Goal: Transaction & Acquisition: Purchase product/service

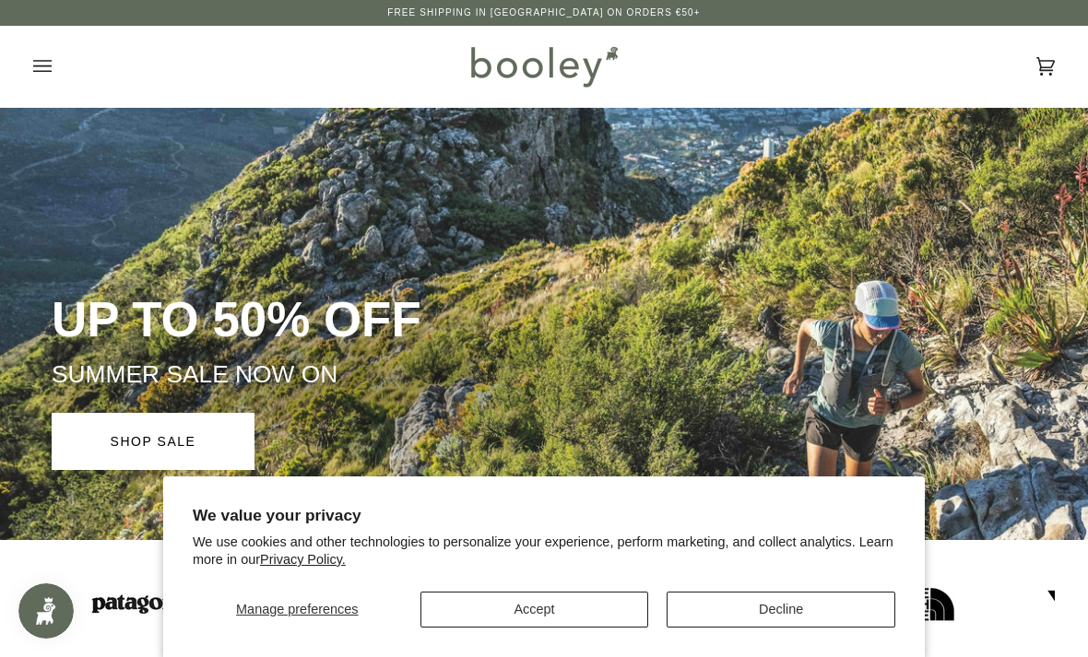
click at [584, 620] on button "Accept" at bounding box center [534, 610] width 229 height 36
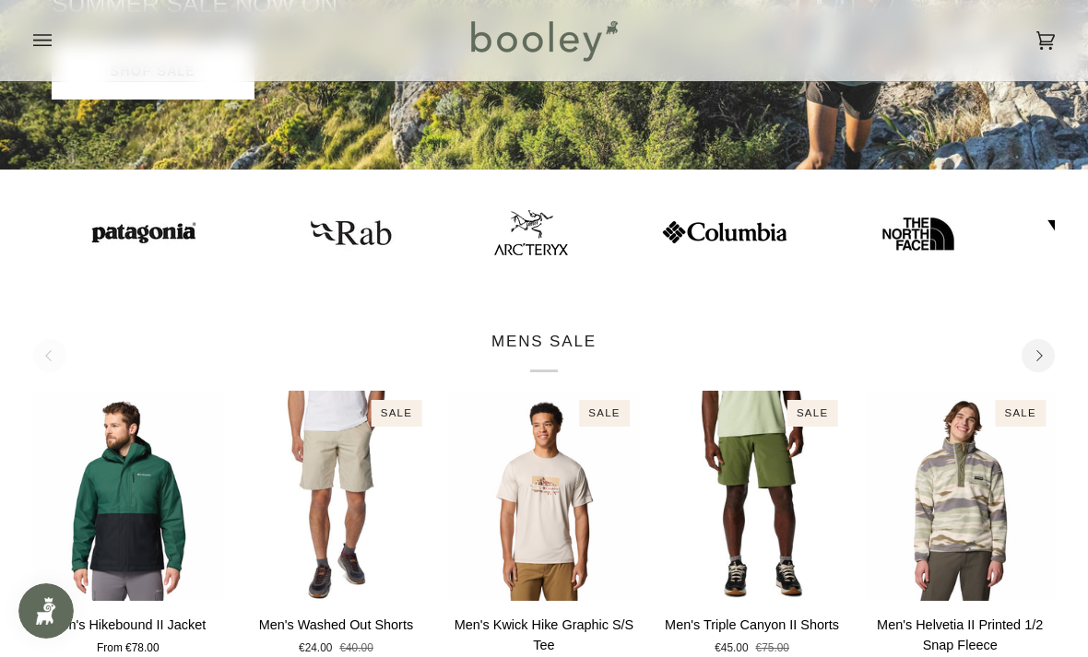
scroll to position [370, 0]
click at [476, 233] on img at bounding box center [513, 233] width 74 height 45
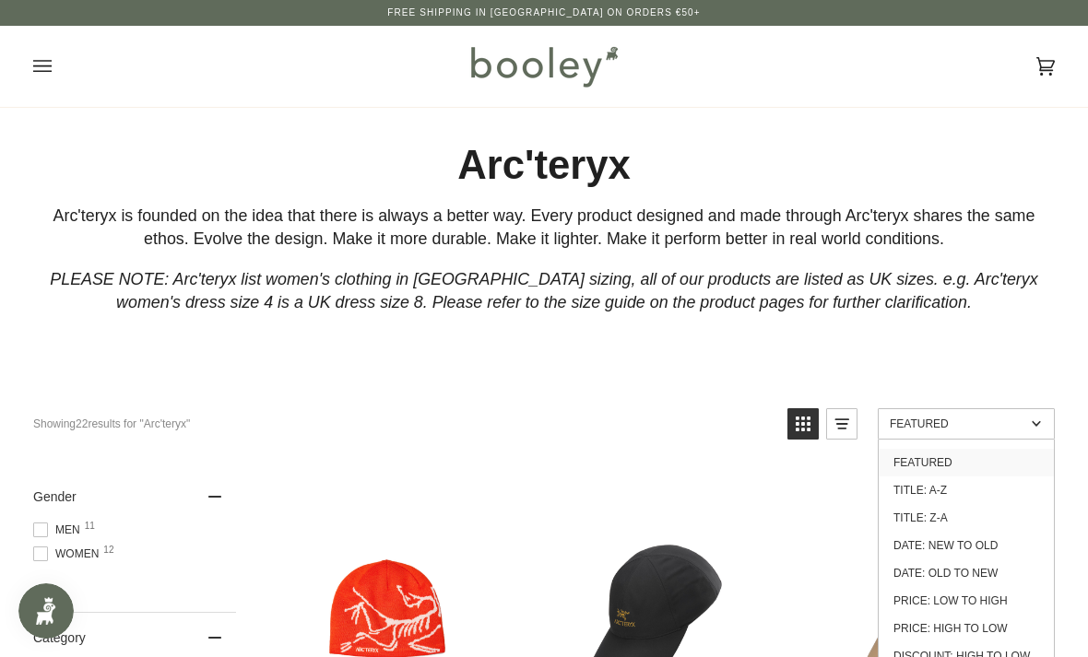
click at [999, 543] on link "Date: New to Old" at bounding box center [966, 546] width 175 height 28
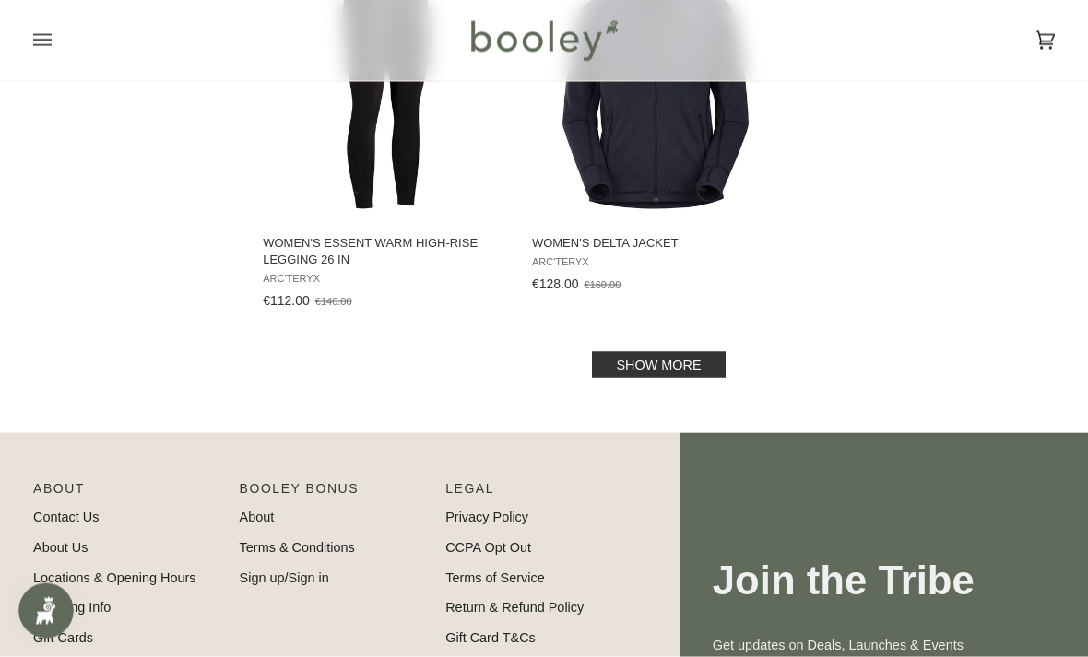
scroll to position [2826, 0]
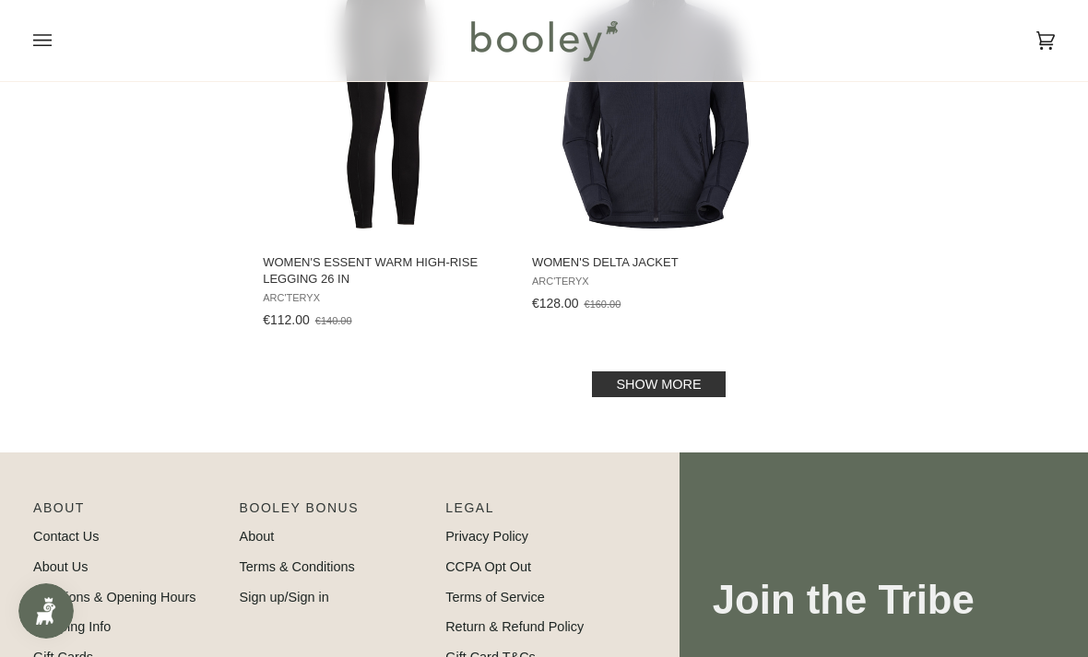
click at [685, 390] on link "Show more" at bounding box center [658, 385] width 133 height 26
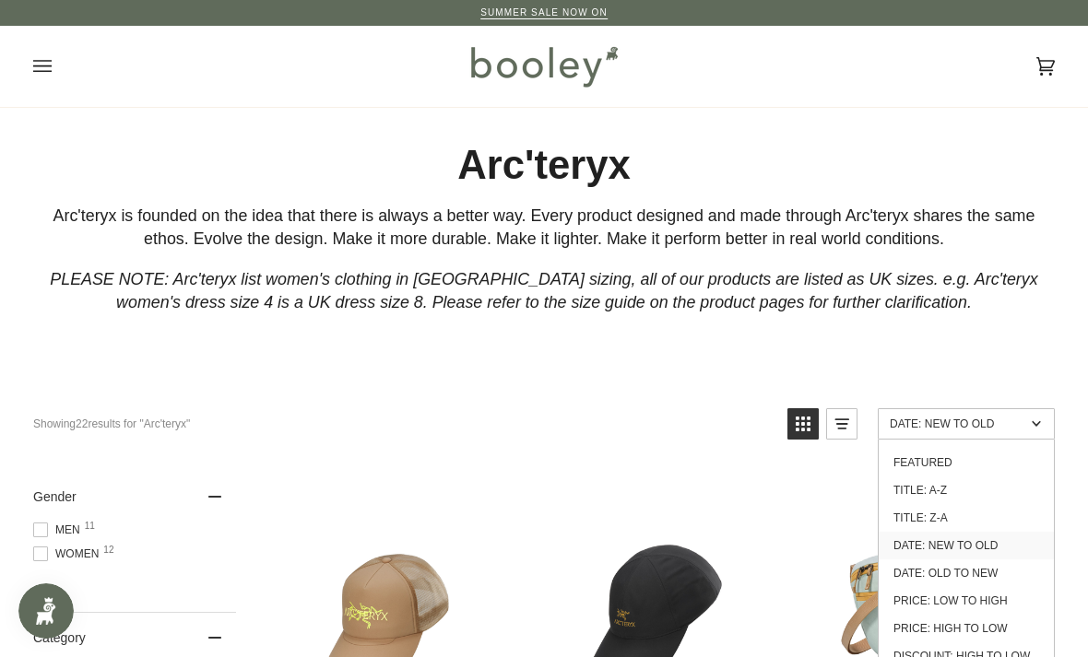
click at [990, 639] on link "Price: High to Low" at bounding box center [966, 629] width 175 height 28
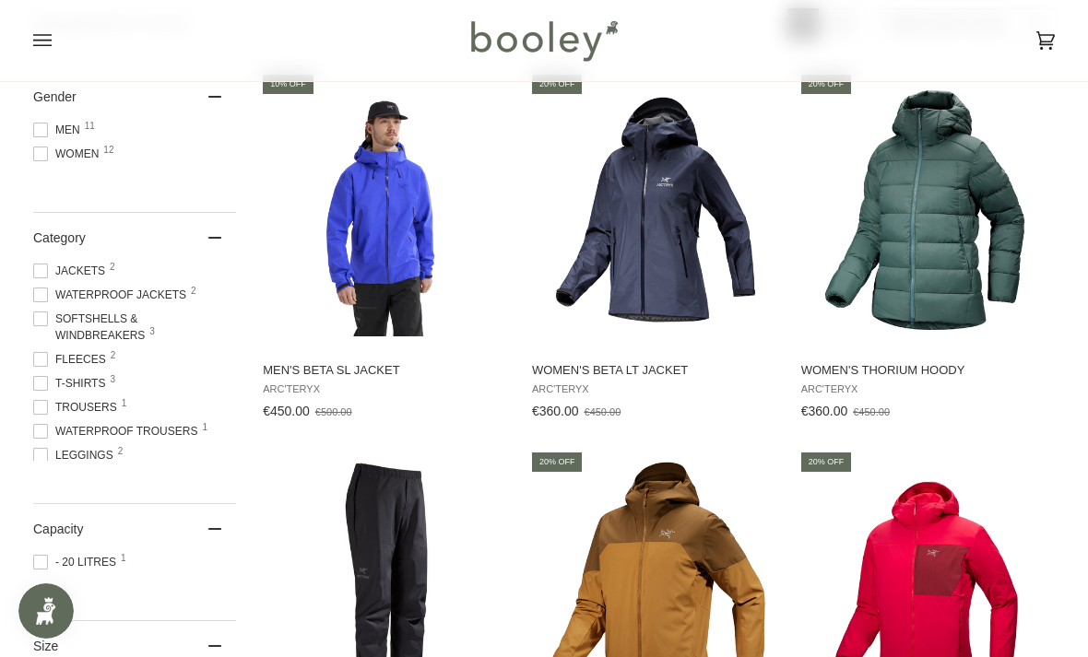
scroll to position [397, 0]
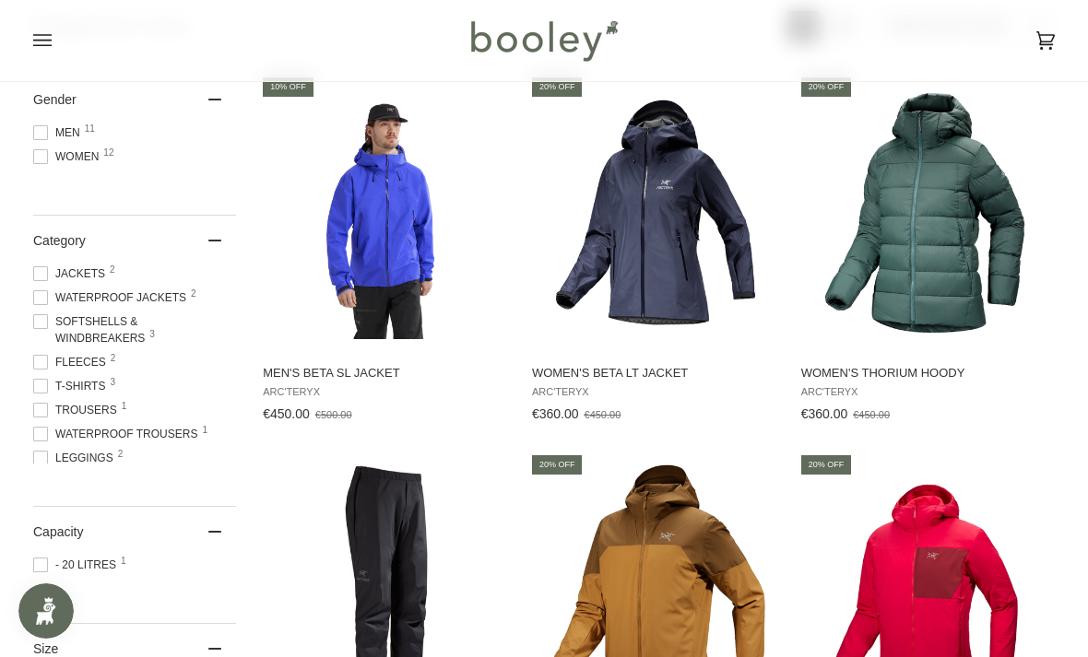
click at [407, 227] on img "Men's Beta SL Jacket" at bounding box center [386, 212] width 253 height 253
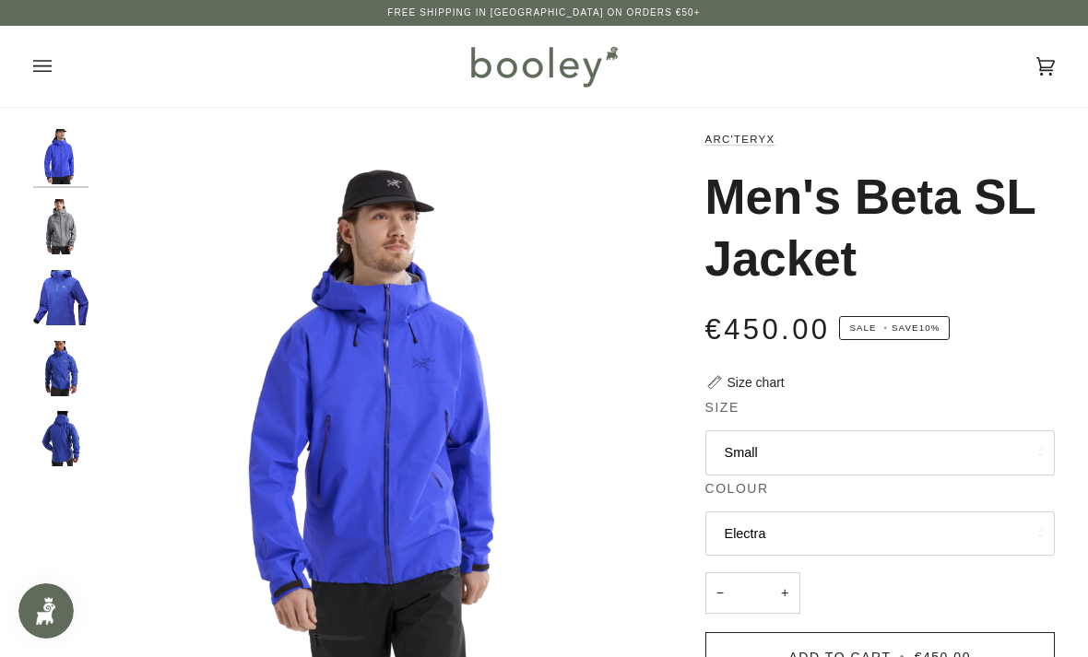
click at [831, 523] on button "Electra" at bounding box center [880, 534] width 350 height 45
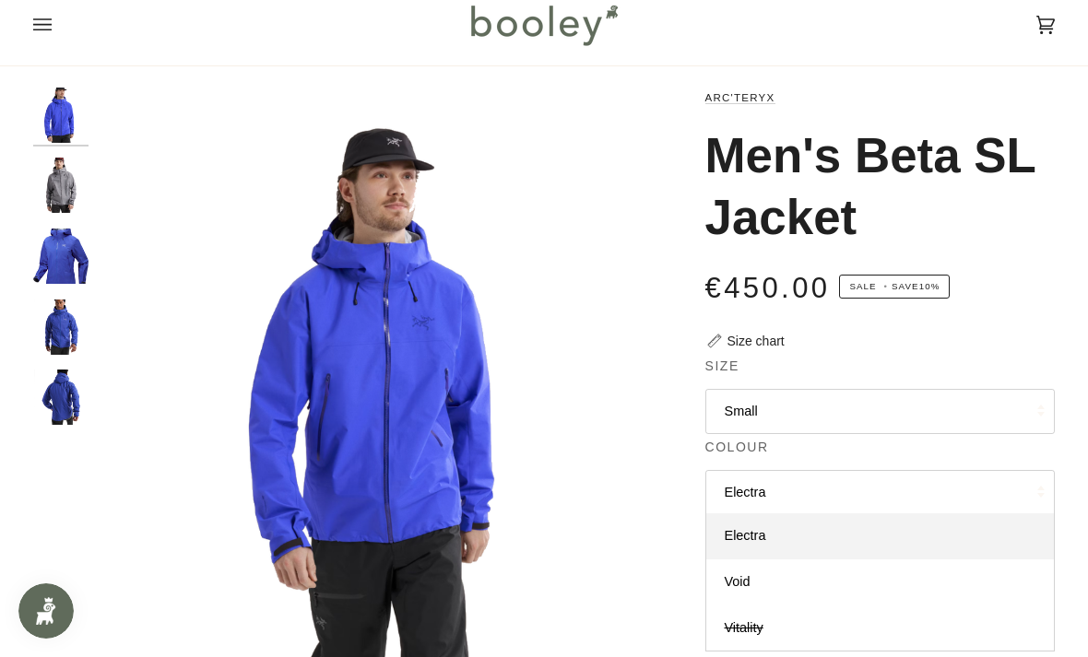
scroll to position [57, 0]
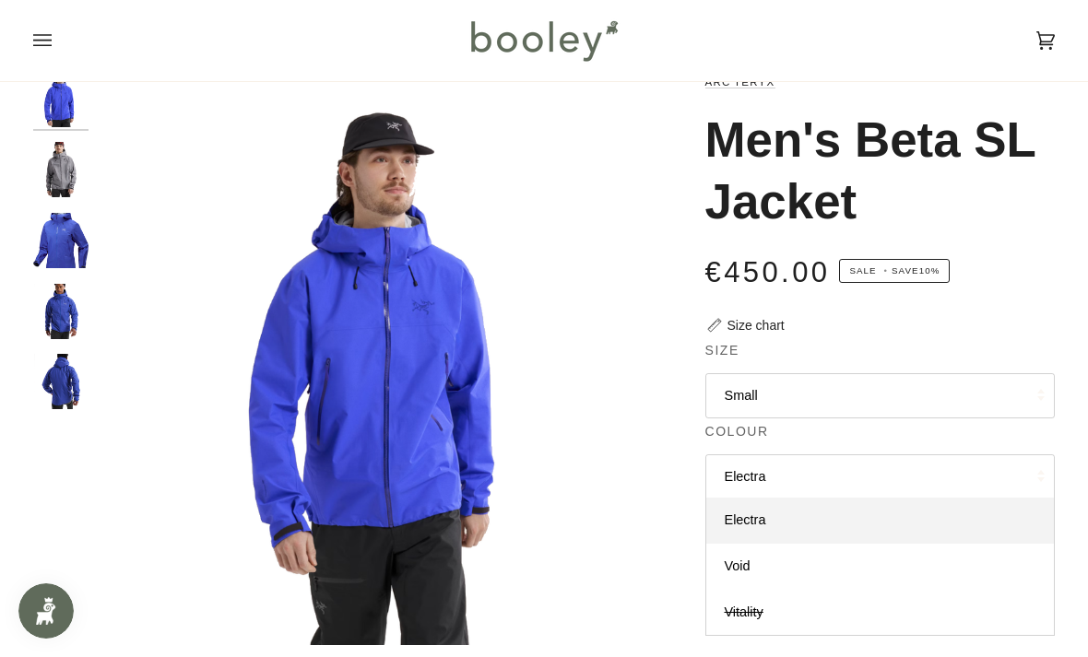
click at [835, 575] on link "Void" at bounding box center [880, 567] width 348 height 46
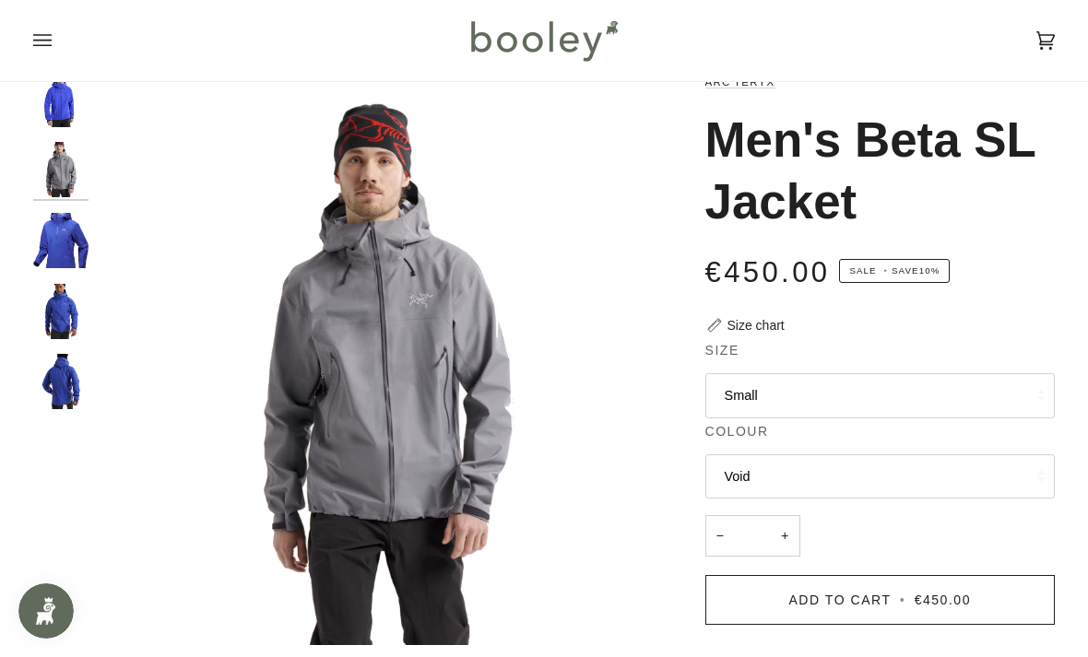
click at [845, 479] on button "Void" at bounding box center [880, 476] width 350 height 45
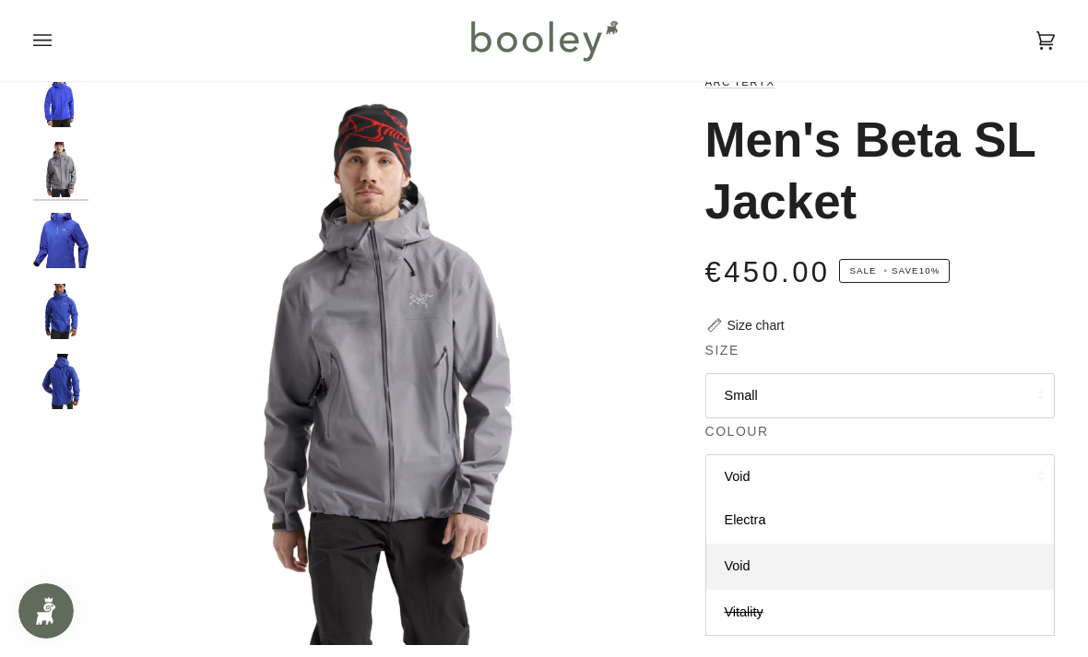
click at [803, 610] on link "Vitality" at bounding box center [880, 613] width 348 height 46
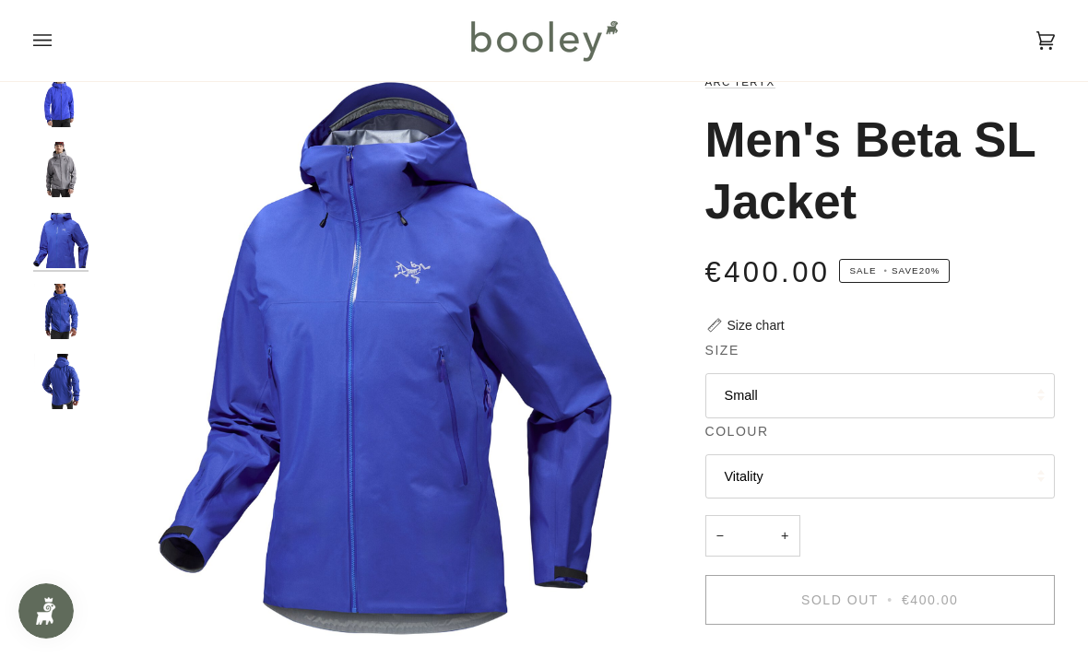
click at [848, 468] on button "Vitality" at bounding box center [880, 476] width 350 height 45
click at [822, 516] on link "Electra" at bounding box center [880, 521] width 348 height 46
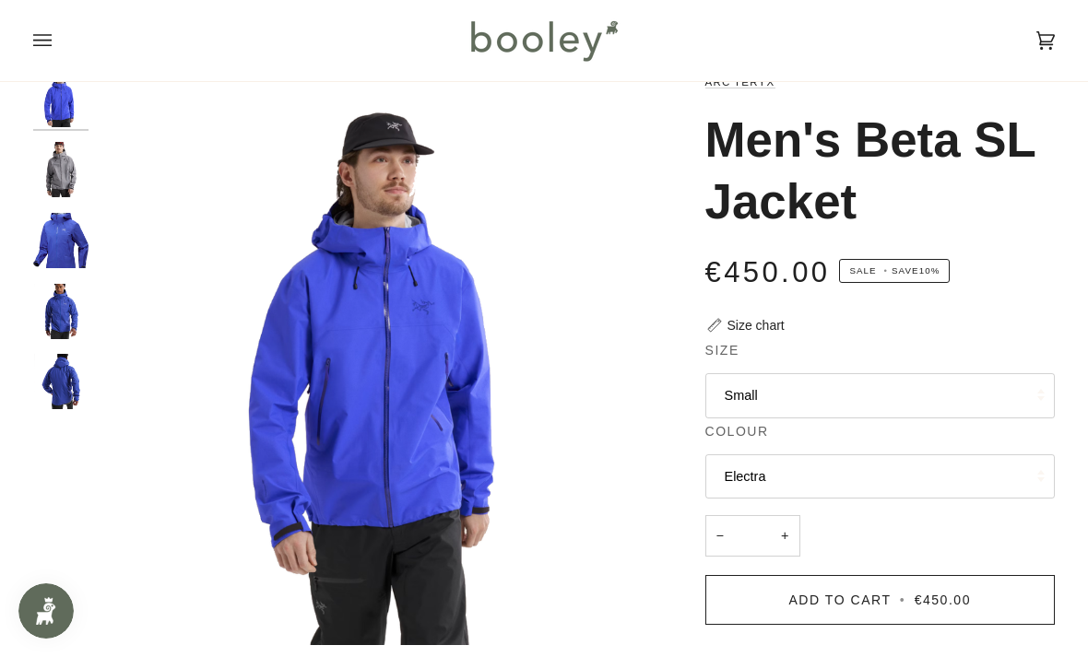
click at [855, 395] on button "Small" at bounding box center [880, 395] width 350 height 45
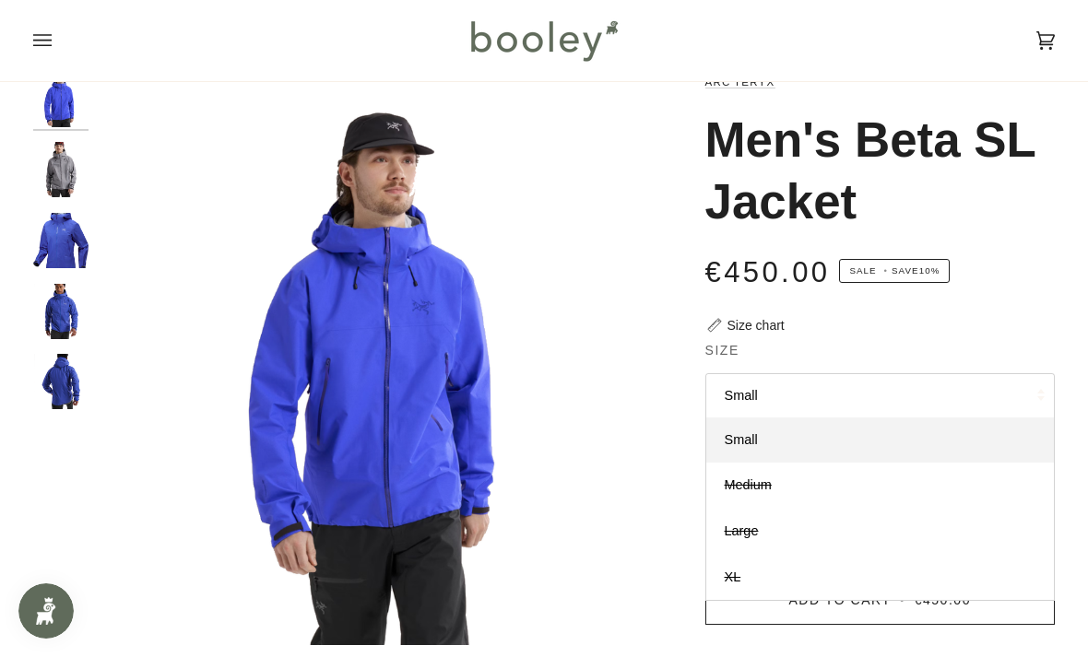
click at [1055, 301] on div "Zoom Zoom" at bounding box center [544, 567] width 1088 height 991
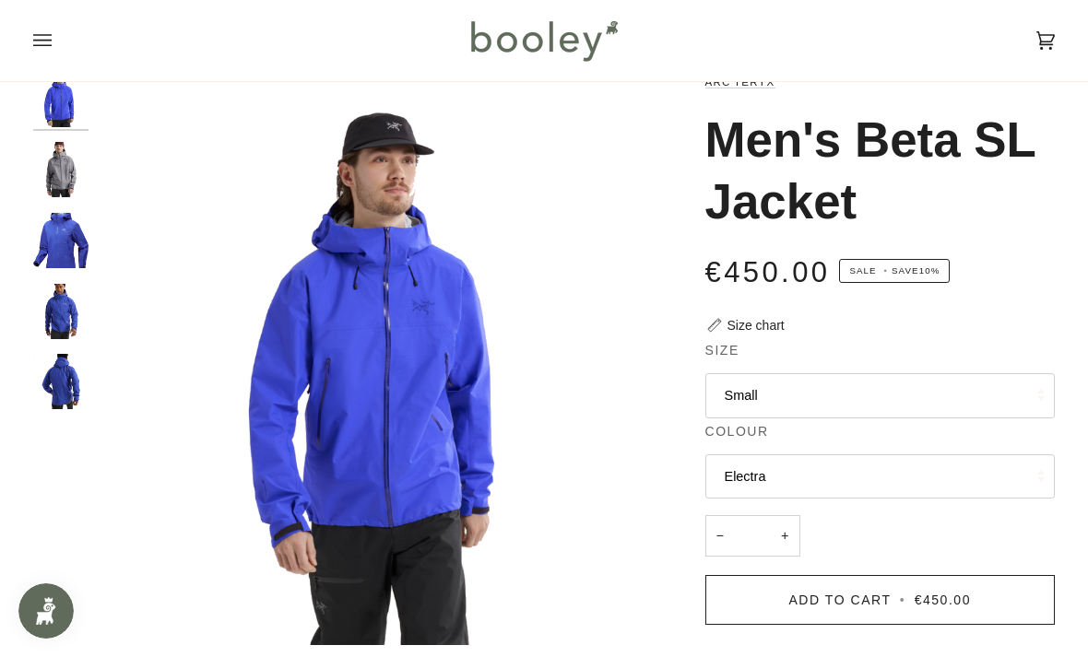
click at [70, 171] on img "Men's Beta SL Jacket" at bounding box center [60, 169] width 55 height 55
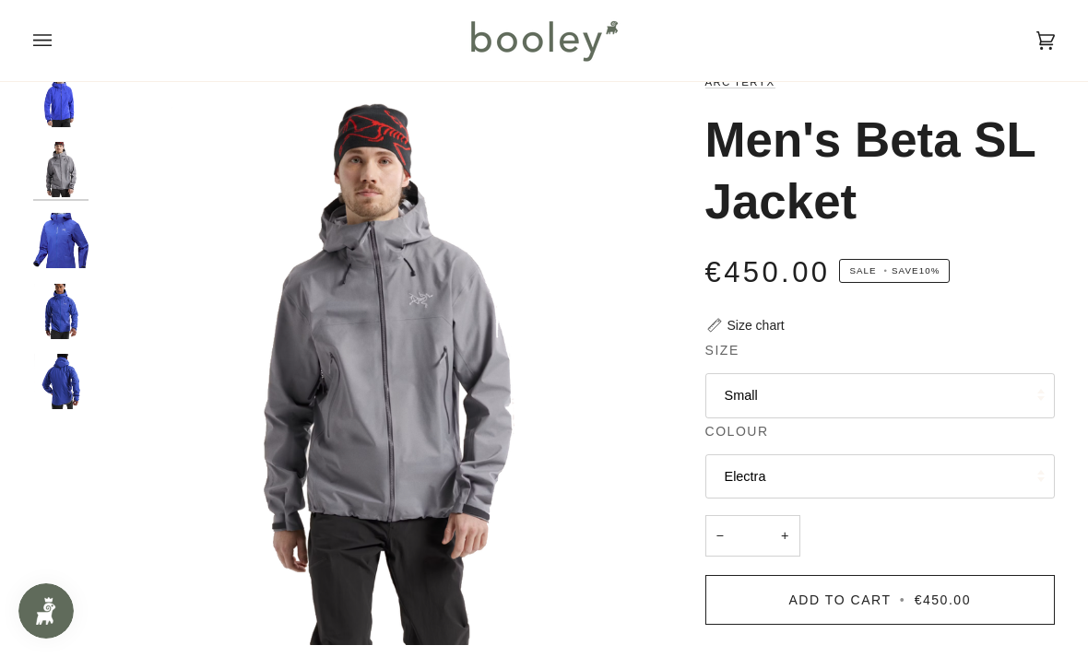
click at [65, 242] on img "Arc'teryx Men's Beta SL Jacket Vitality - Booley Galway" at bounding box center [60, 240] width 55 height 55
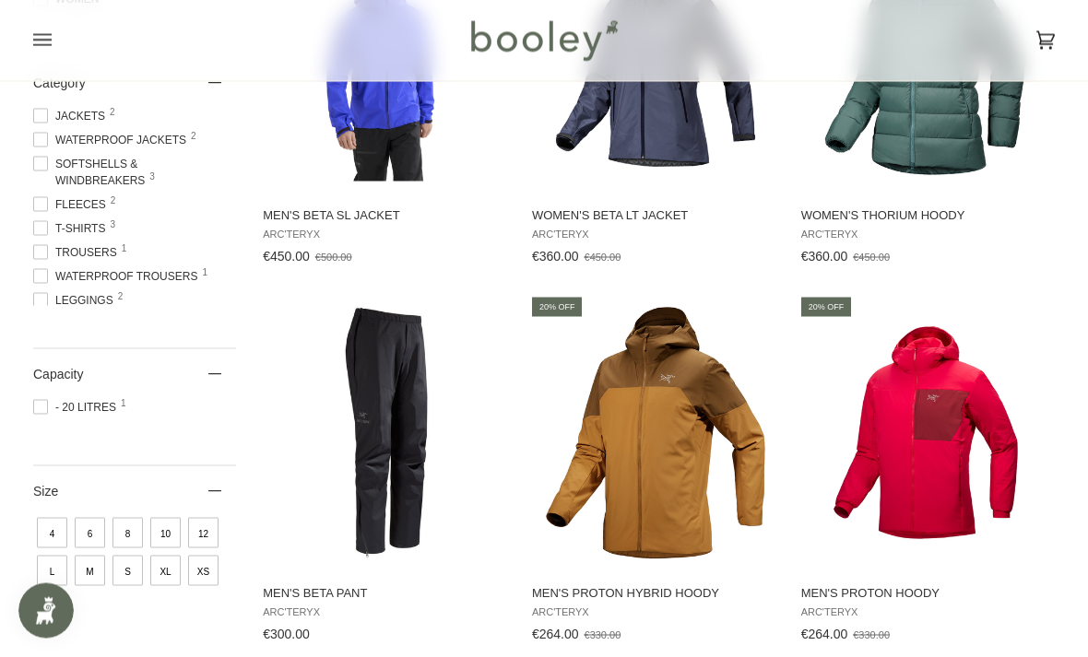
scroll to position [556, 0]
click at [687, 471] on img "Men's Proton Hybrid Hoody" at bounding box center [655, 432] width 253 height 253
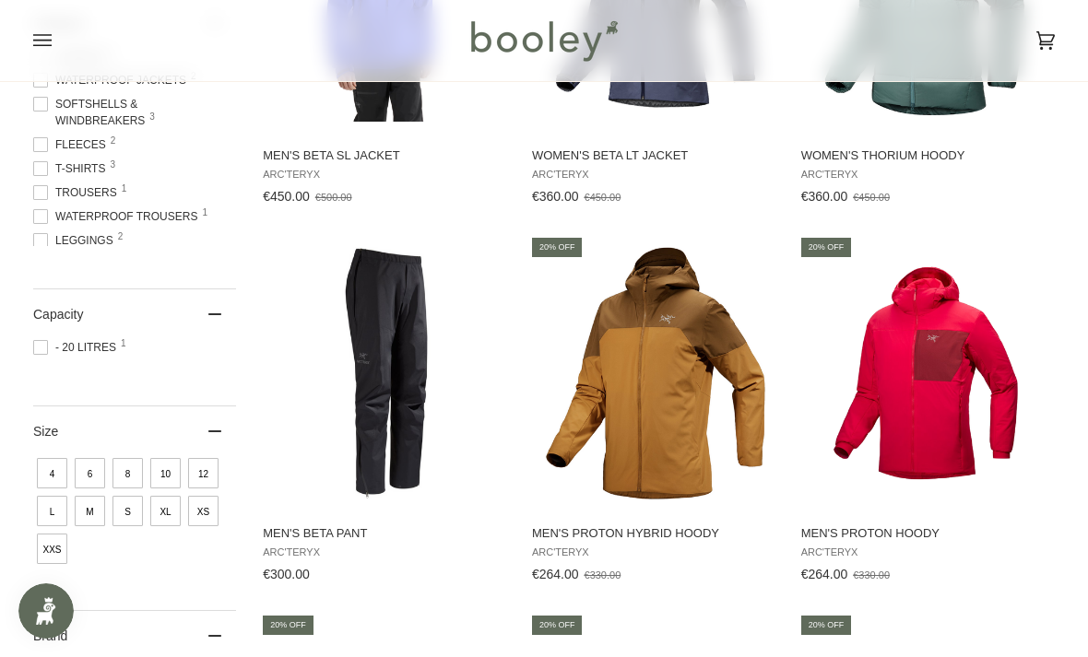
click at [928, 377] on img "Men's Proton Hoody" at bounding box center [924, 373] width 253 height 253
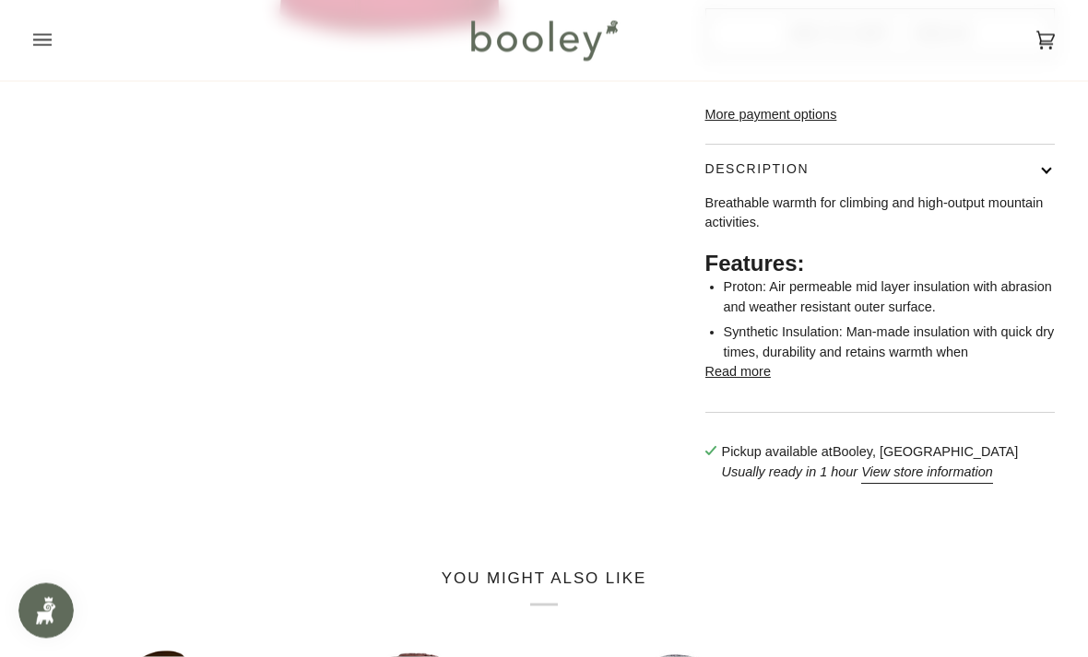
scroll to position [624, 0]
click at [750, 384] on button "Read more" at bounding box center [737, 373] width 65 height 20
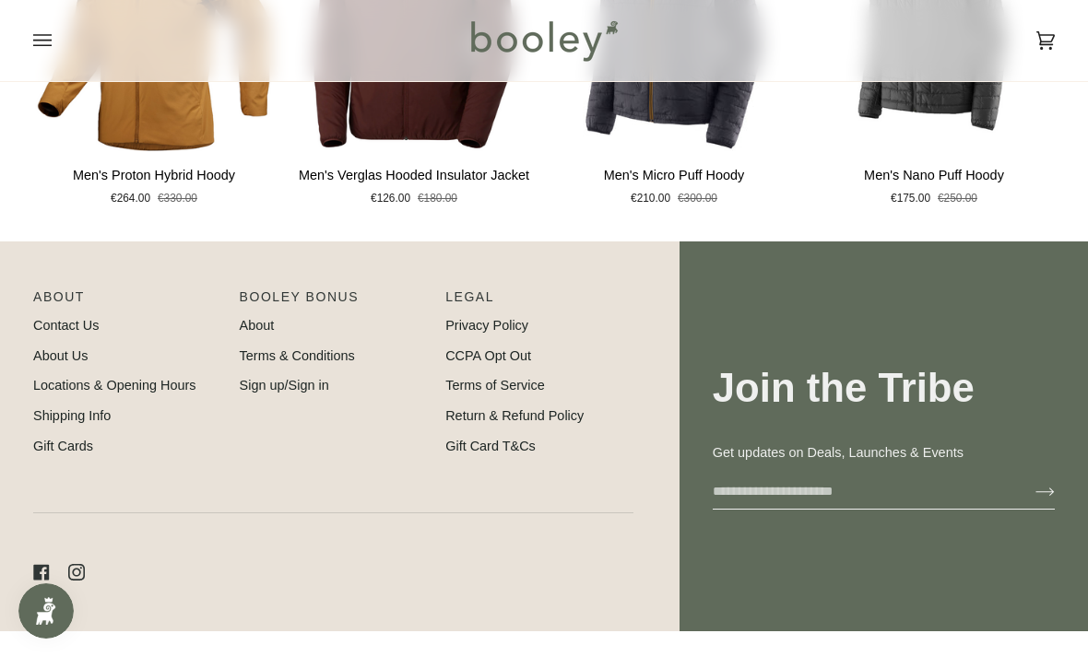
scroll to position [1859, 0]
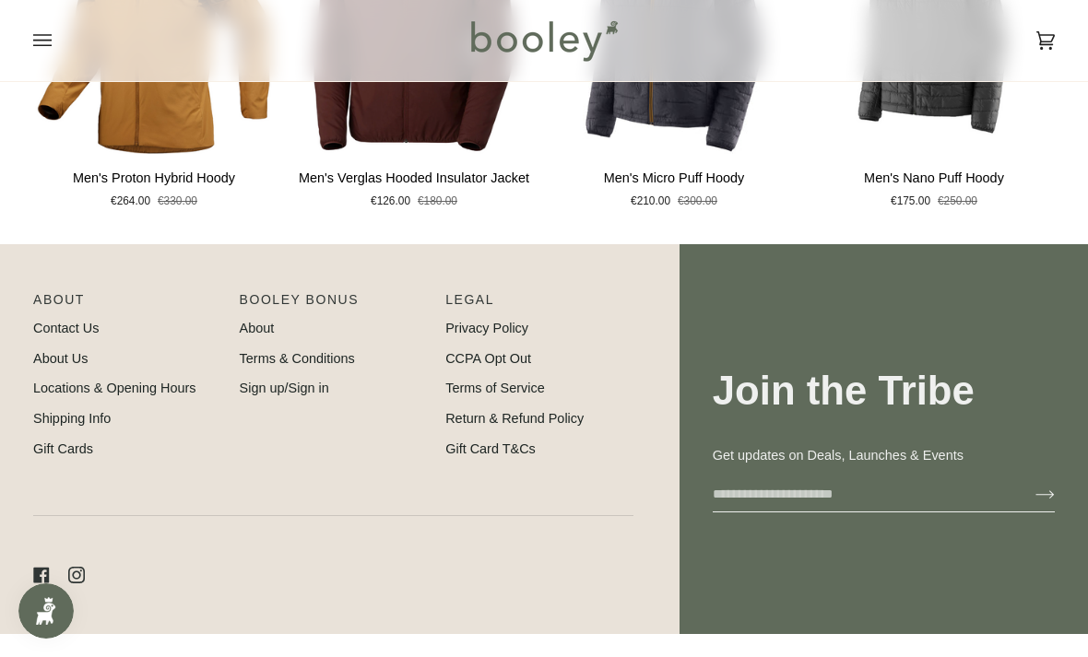
click at [271, 336] on link "About" at bounding box center [257, 328] width 35 height 15
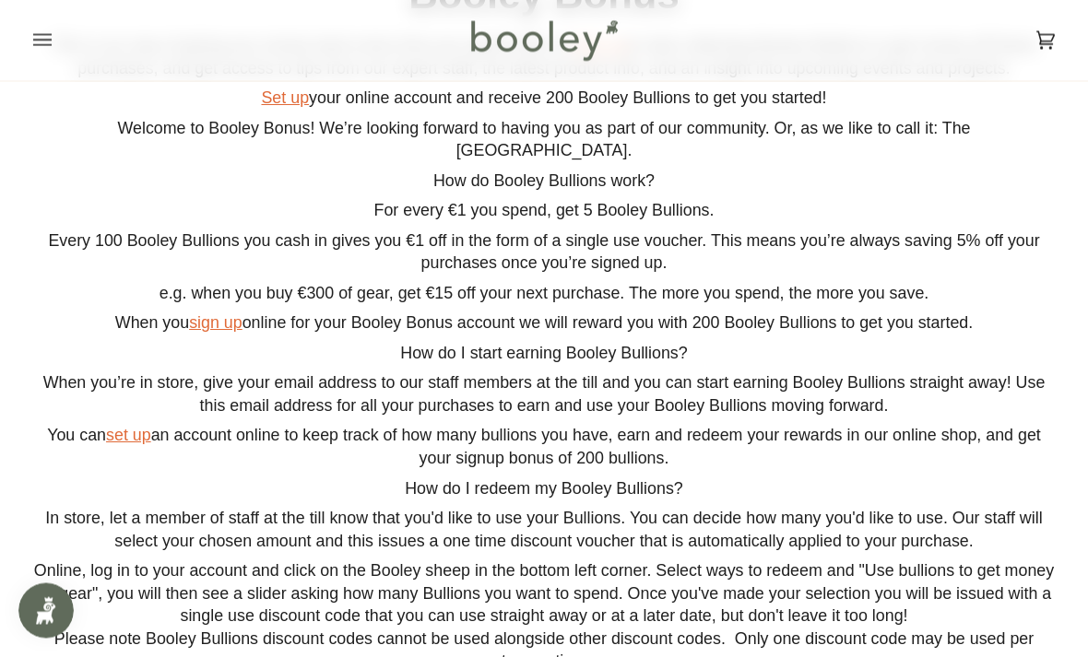
scroll to position [159, 0]
